Goal: Navigation & Orientation: Find specific page/section

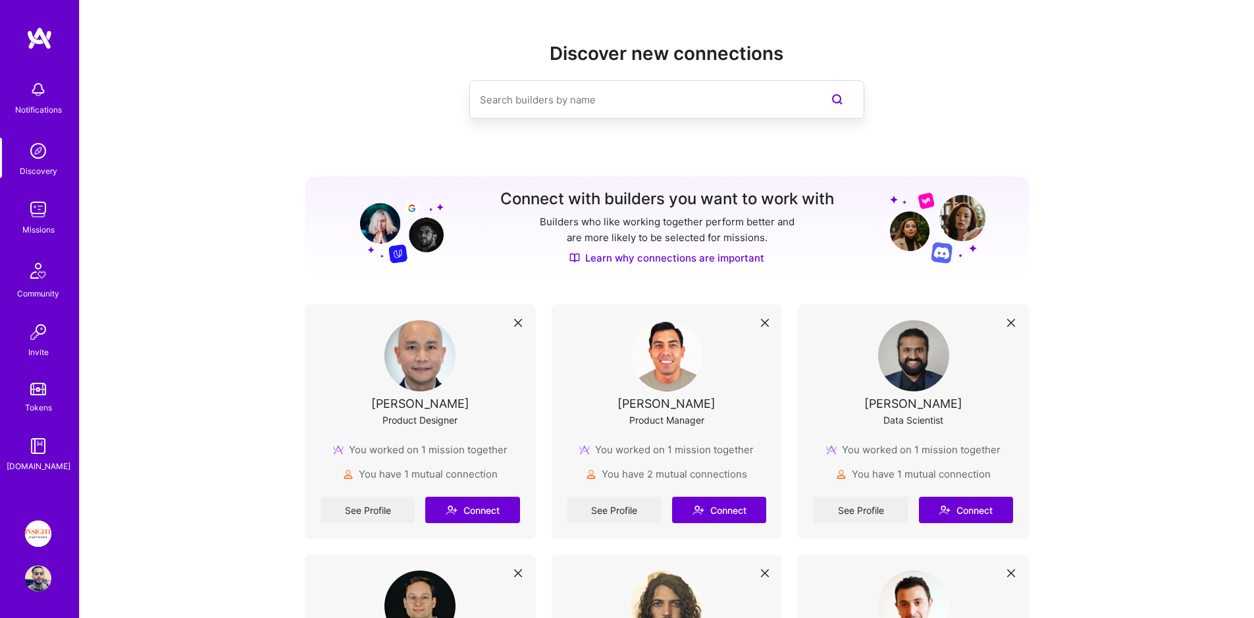
click at [40, 209] on img at bounding box center [38, 209] width 26 height 26
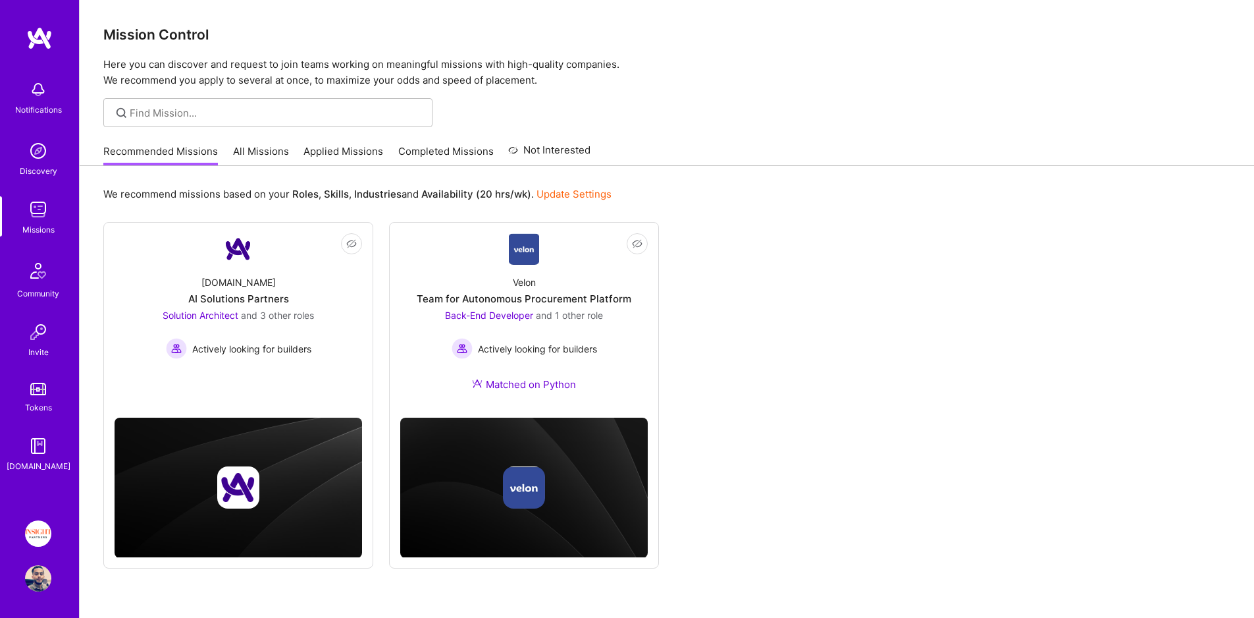
click at [333, 155] on link "Applied Missions" at bounding box center [344, 155] width 80 height 22
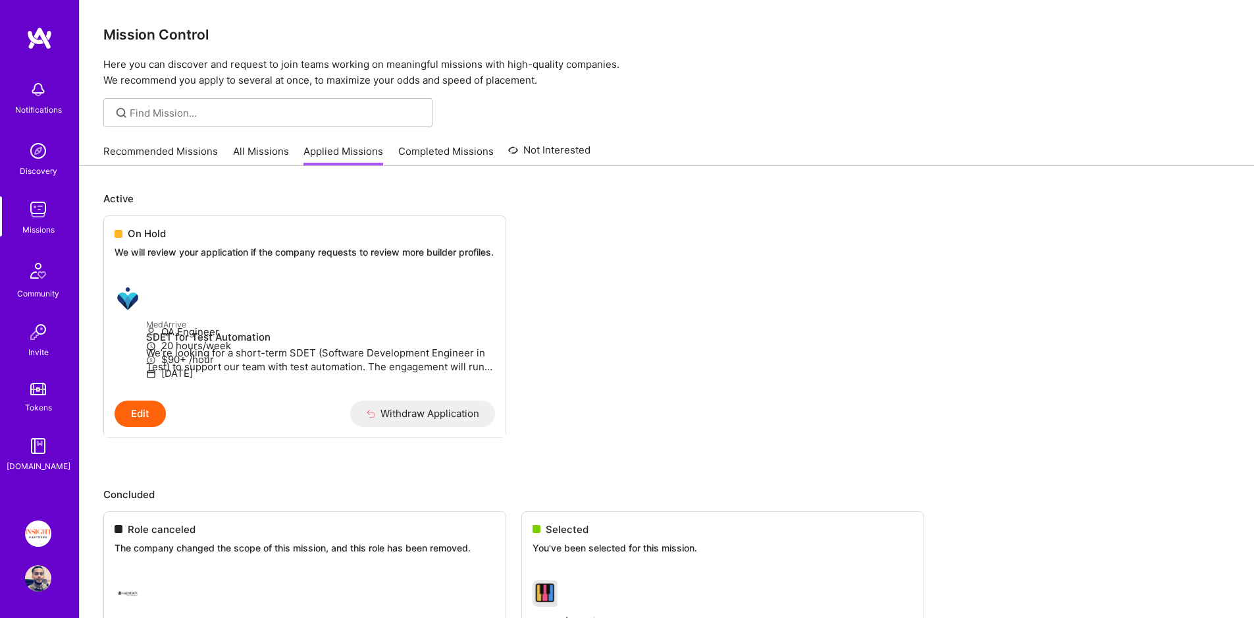
click at [132, 145] on link "Recommended Missions" at bounding box center [160, 155] width 115 height 22
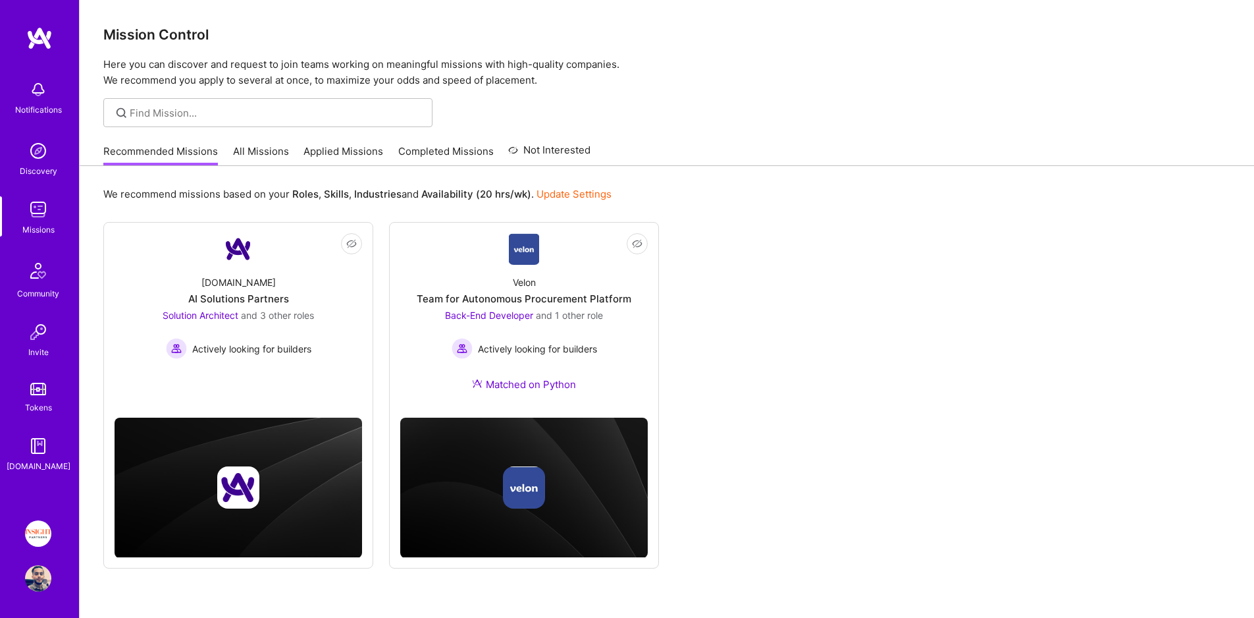
click at [264, 144] on link "All Missions" at bounding box center [261, 155] width 56 height 22
